Goal: Task Accomplishment & Management: Complete application form

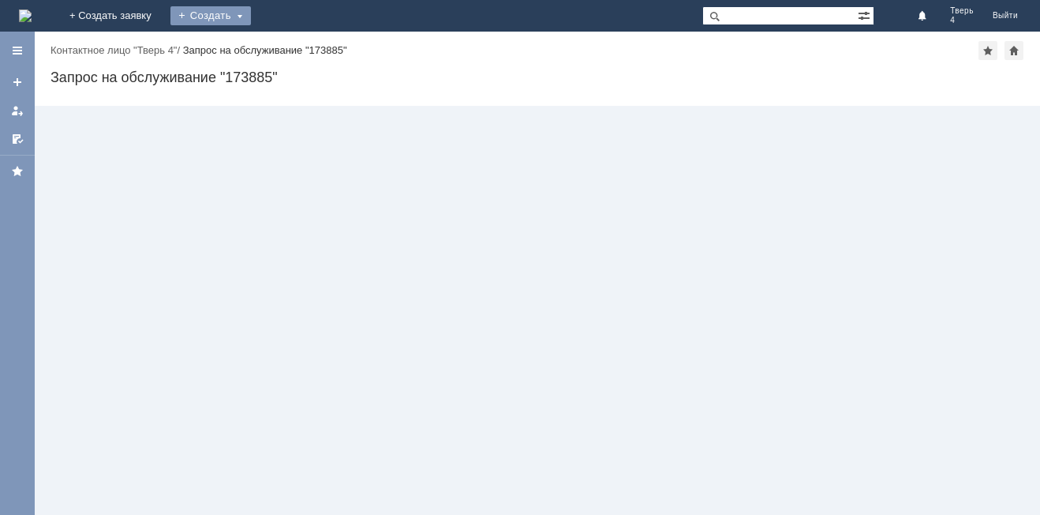
click at [251, 18] on div "Создать" at bounding box center [210, 15] width 80 height 19
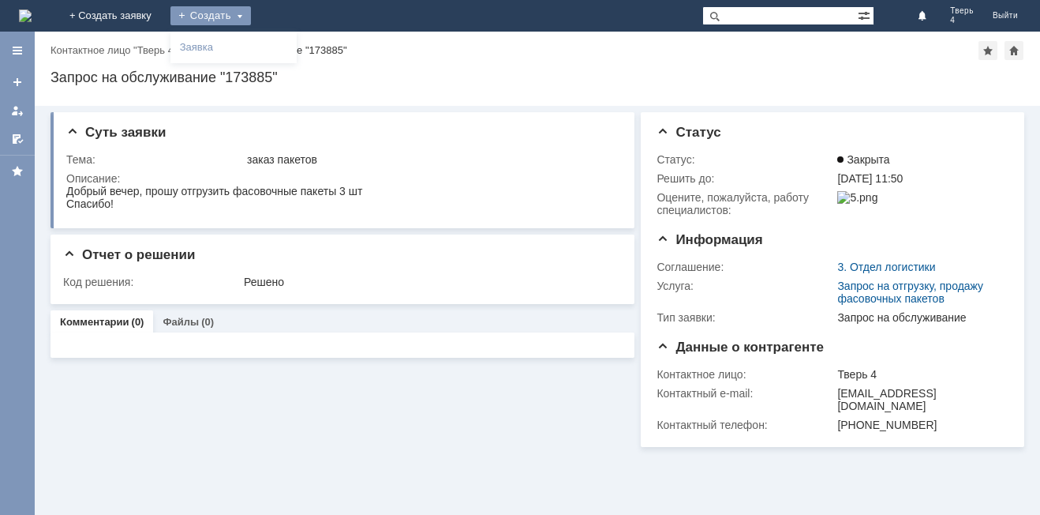
click at [251, 5] on div "Создать Заявка" at bounding box center [210, 16] width 80 height 32
click at [251, 14] on div "Создать" at bounding box center [210, 15] width 80 height 19
click at [294, 48] on link "Заявка" at bounding box center [234, 47] width 120 height 19
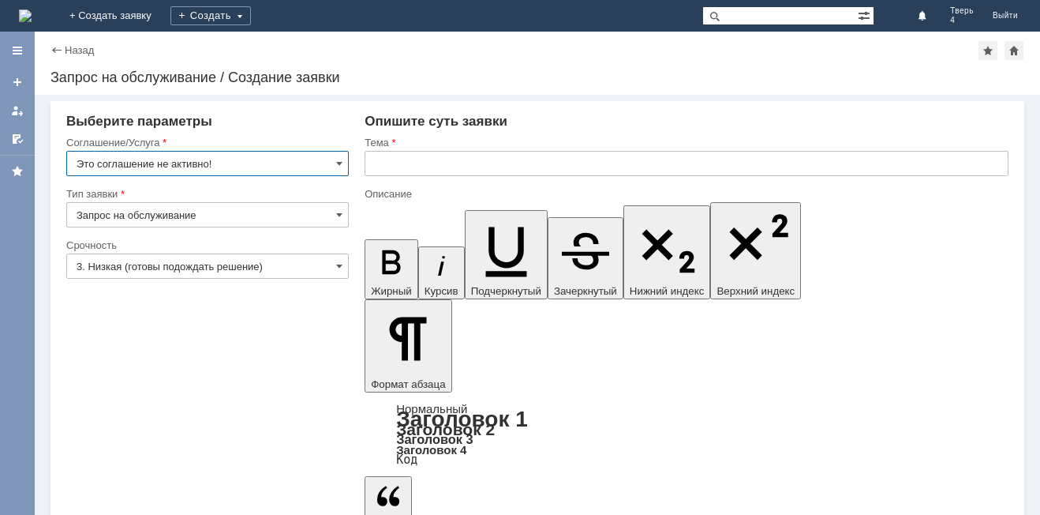
click at [249, 213] on input "Запрос на обслуживание" at bounding box center [207, 214] width 283 height 25
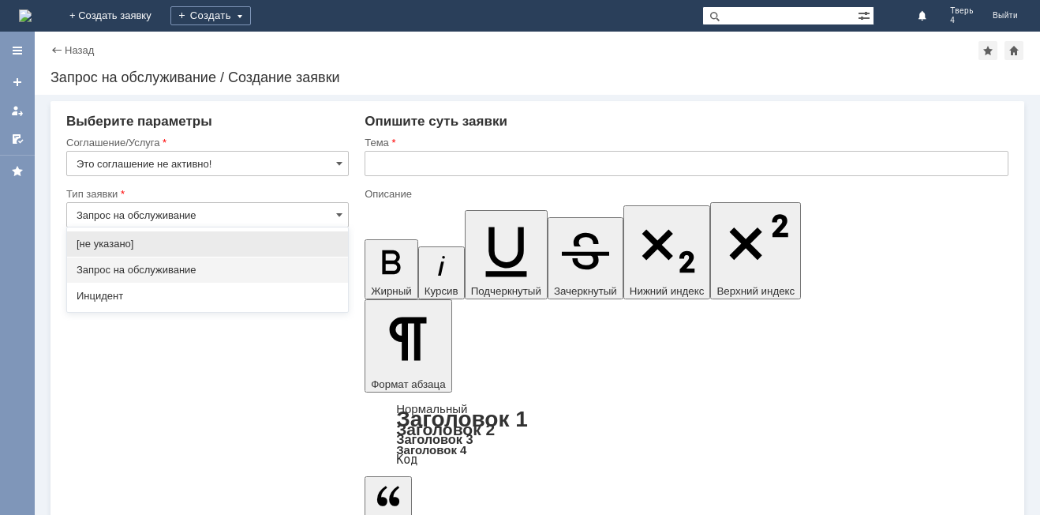
click at [249, 213] on input "Запрос на обслуживание" at bounding box center [207, 214] width 283 height 25
click at [251, 162] on input "Это соглашение не активно!" at bounding box center [207, 163] width 283 height 25
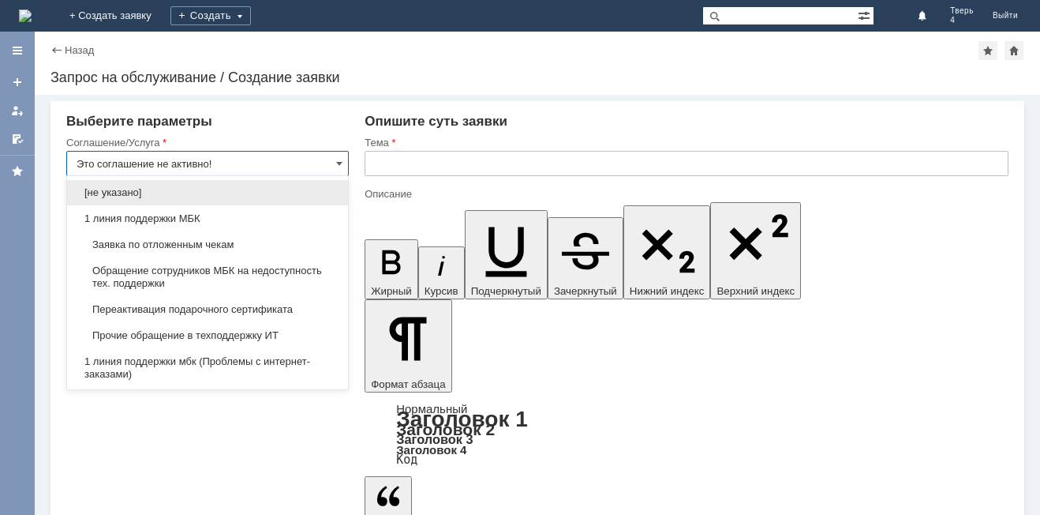
type input "Запрос на обслуживание"
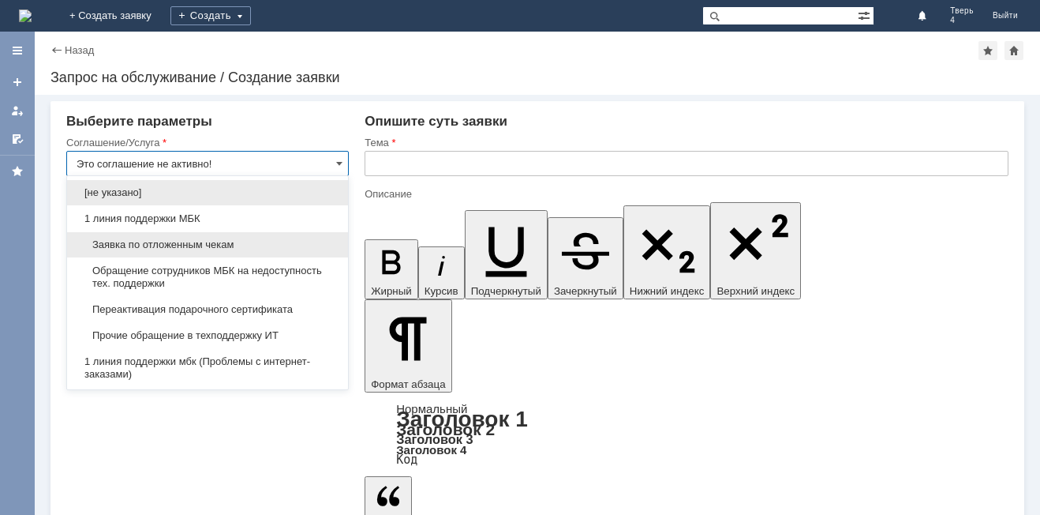
click at [222, 232] on div "Заявка по отложенным чекам" at bounding box center [207, 244] width 281 height 25
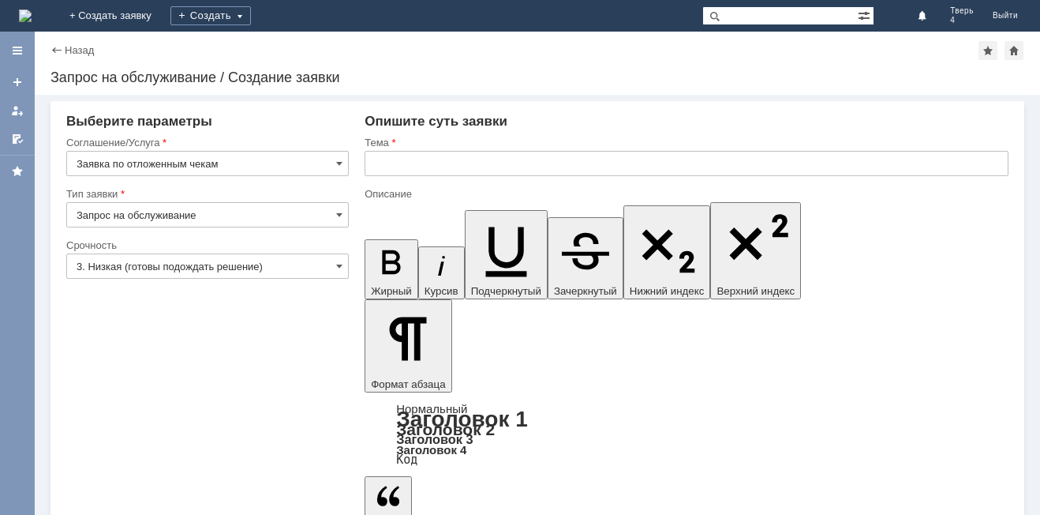
type input "Заявка по отложенным чекам"
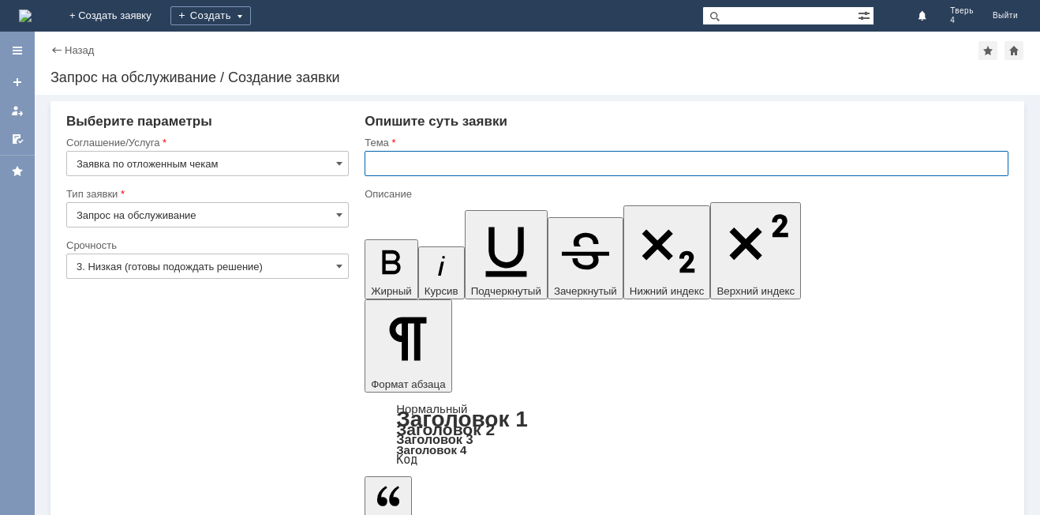
click at [426, 157] on input "text" at bounding box center [687, 163] width 644 height 25
type input "отложенные чеки"
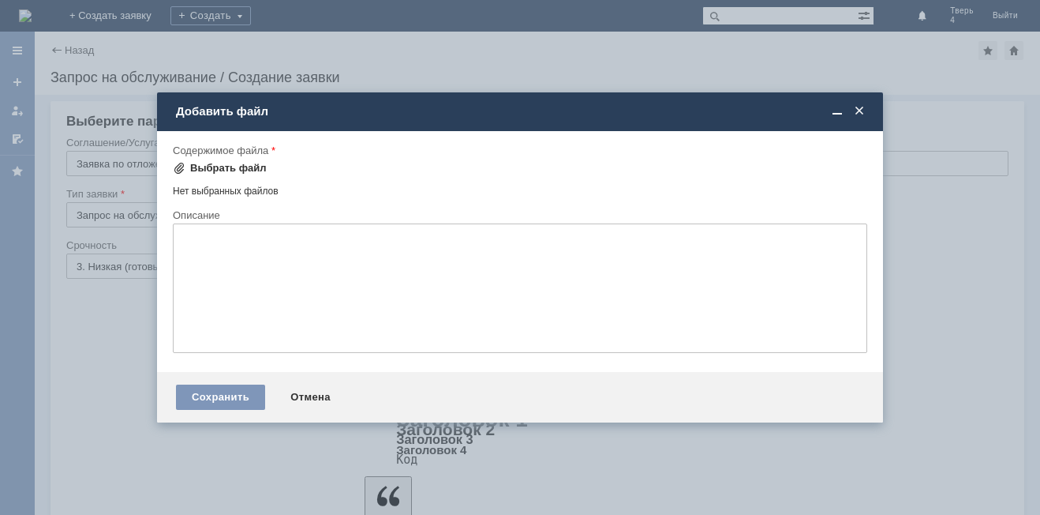
click at [219, 171] on div "Выбрать файл" at bounding box center [228, 168] width 77 height 13
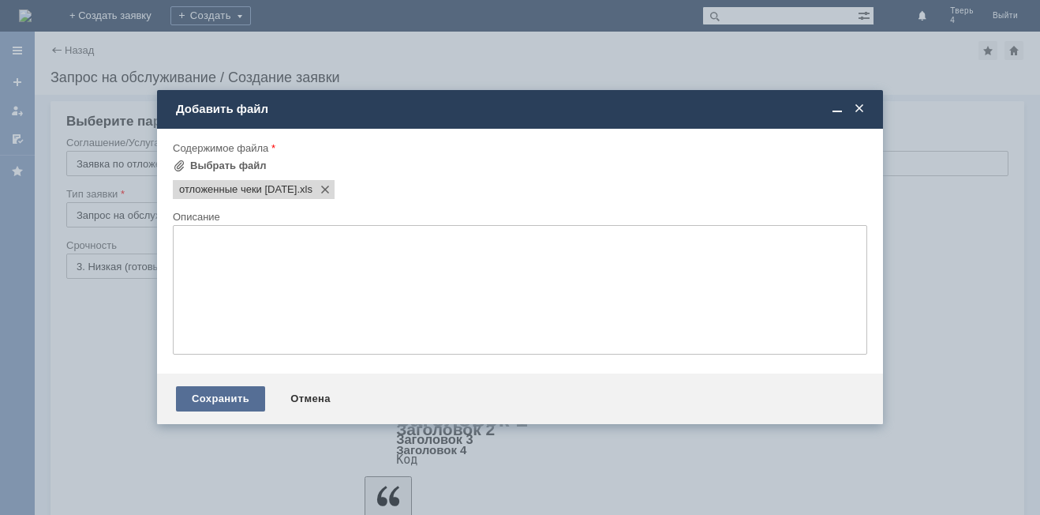
click at [204, 407] on div "Сохранить" at bounding box center [220, 398] width 89 height 25
